Goal: Information Seeking & Learning: Learn about a topic

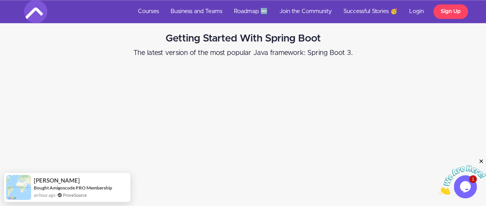
drag, startPoint x: 491, startPoint y: 10, endPoint x: 492, endPoint y: 30, distance: 20.0
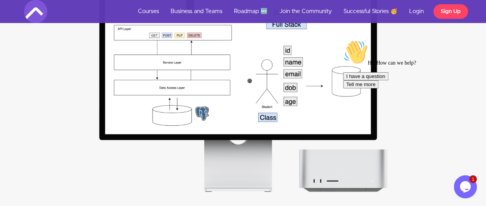
scroll to position [1577, 0]
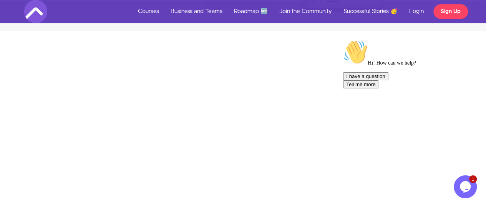
drag, startPoint x: 489, startPoint y: 42, endPoint x: 137, endPoint y: 83, distance: 354.4
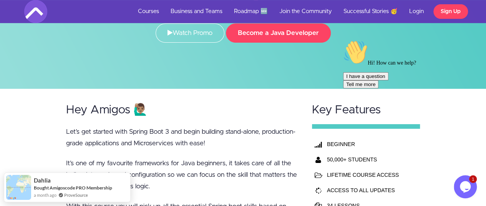
scroll to position [0, 0]
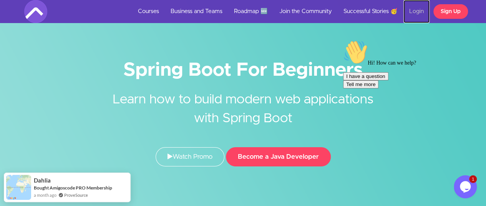
click at [412, 12] on link "Login" at bounding box center [417, 11] width 26 height 23
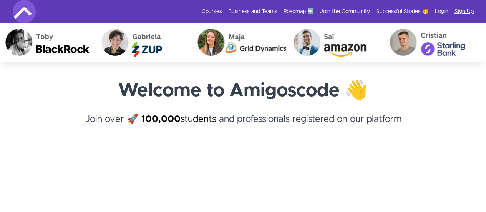
click at [460, 14] on link "Sign Up" at bounding box center [464, 12] width 19 height 8
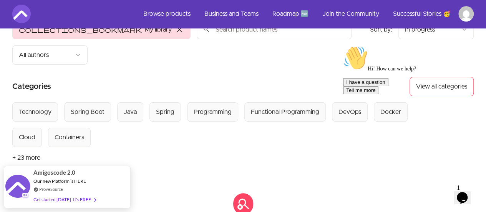
scroll to position [24, 0]
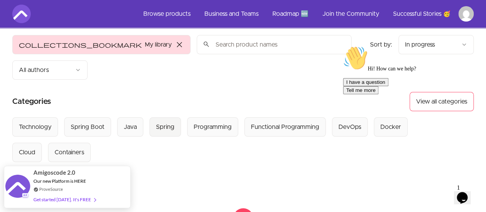
click at [162, 122] on div "Spring" at bounding box center [165, 126] width 18 height 9
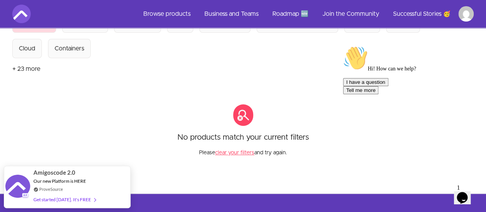
scroll to position [121, 0]
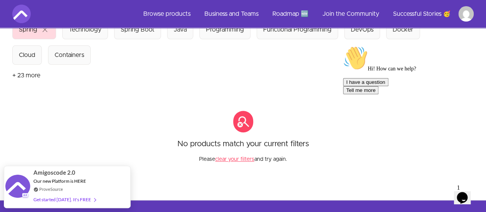
click at [229, 155] on button "clear your filters" at bounding box center [234, 159] width 39 height 8
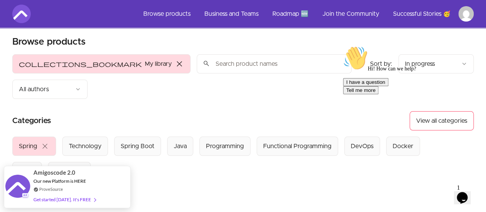
scroll to position [0, 0]
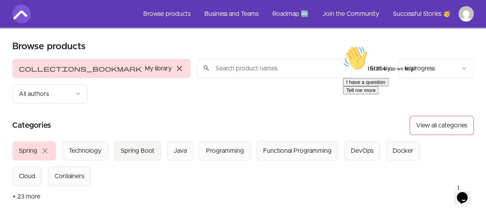
click at [140, 146] on div "Spring Boot" at bounding box center [138, 150] width 34 height 9
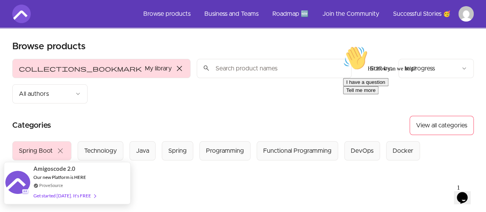
click at [76, 193] on div "Get started today. It's FREE" at bounding box center [64, 195] width 62 height 9
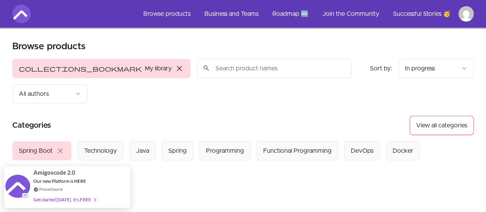
click at [33, 171] on div "Cloud" at bounding box center [27, 175] width 17 height 9
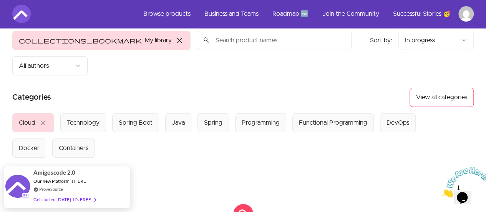
scroll to position [20, 0]
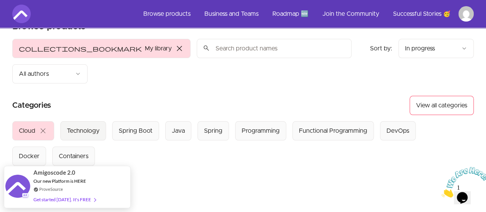
click at [79, 126] on div "Technology" at bounding box center [83, 130] width 33 height 9
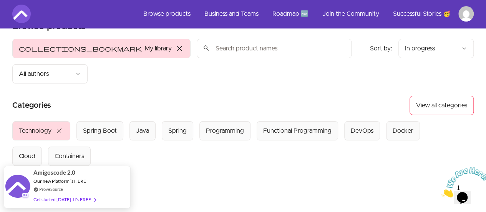
click at [197, 47] on input "search" at bounding box center [274, 48] width 155 height 19
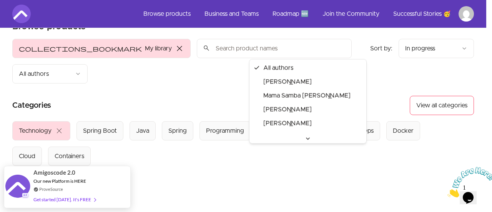
click at [312, 46] on html "Skip to main content Main menu Includes navigation links and user settings Brow…" at bounding box center [246, 182] width 492 height 404
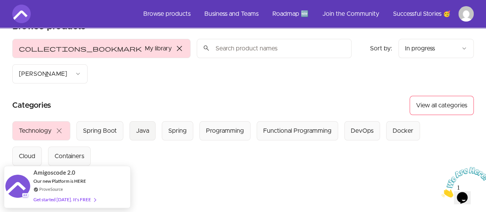
click at [146, 126] on div "Java" at bounding box center [142, 130] width 13 height 9
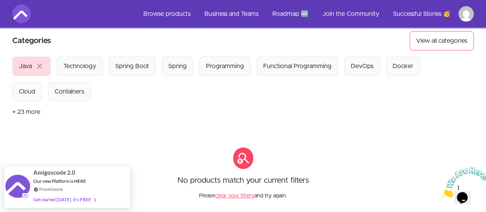
scroll to position [85, 0]
click at [22, 101] on button "+ 23 more" at bounding box center [26, 112] width 28 height 22
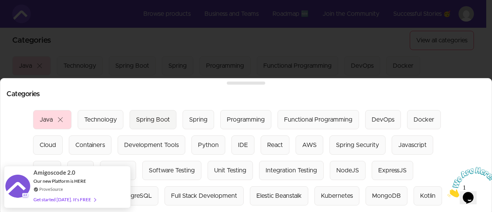
click at [151, 116] on div "Spring Boot" at bounding box center [153, 119] width 34 height 9
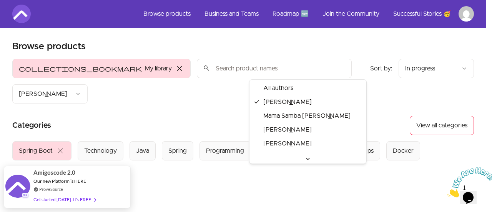
click at [307, 69] on html "Skip to main content Main menu Includes navigation links and user settings Brow…" at bounding box center [246, 202] width 492 height 404
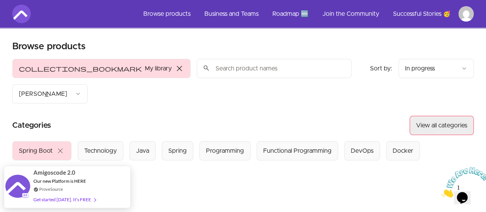
click at [439, 116] on button "View all categories" at bounding box center [442, 125] width 64 height 19
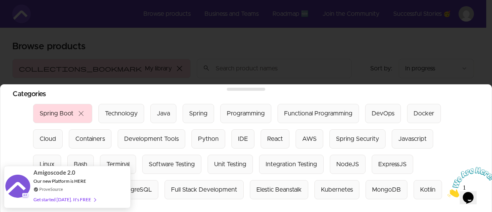
click at [416, 53] on div at bounding box center [246, 106] width 492 height 212
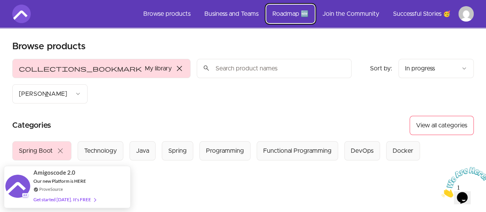
click at [285, 10] on link "Roadmap 🆕" at bounding box center [290, 14] width 48 height 18
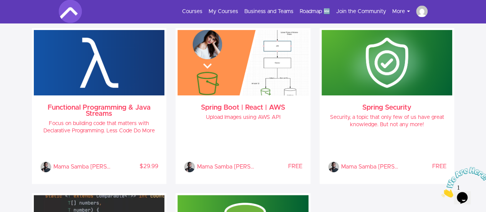
scroll to position [743, 0]
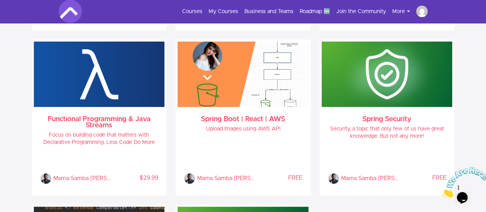
drag, startPoint x: 492, startPoint y: 11, endPoint x: 488, endPoint y: 75, distance: 63.9
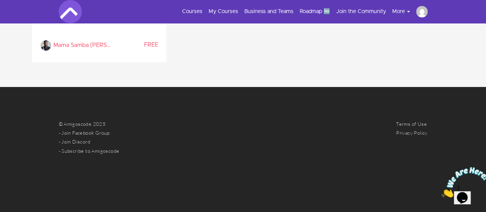
scroll to position [1854, 0]
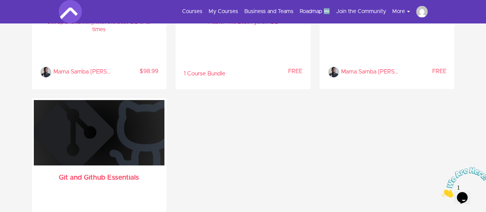
drag, startPoint x: 490, startPoint y: 82, endPoint x: 44, endPoint y: 15, distance: 450.8
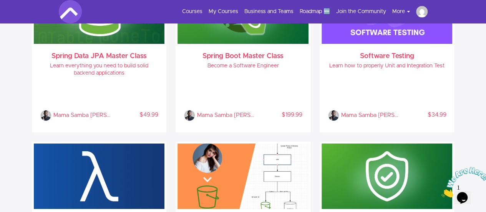
scroll to position [659, 0]
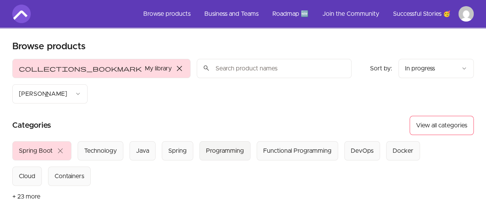
click at [212, 146] on div "Programming" at bounding box center [225, 150] width 38 height 9
